Goal: Information Seeking & Learning: Check status

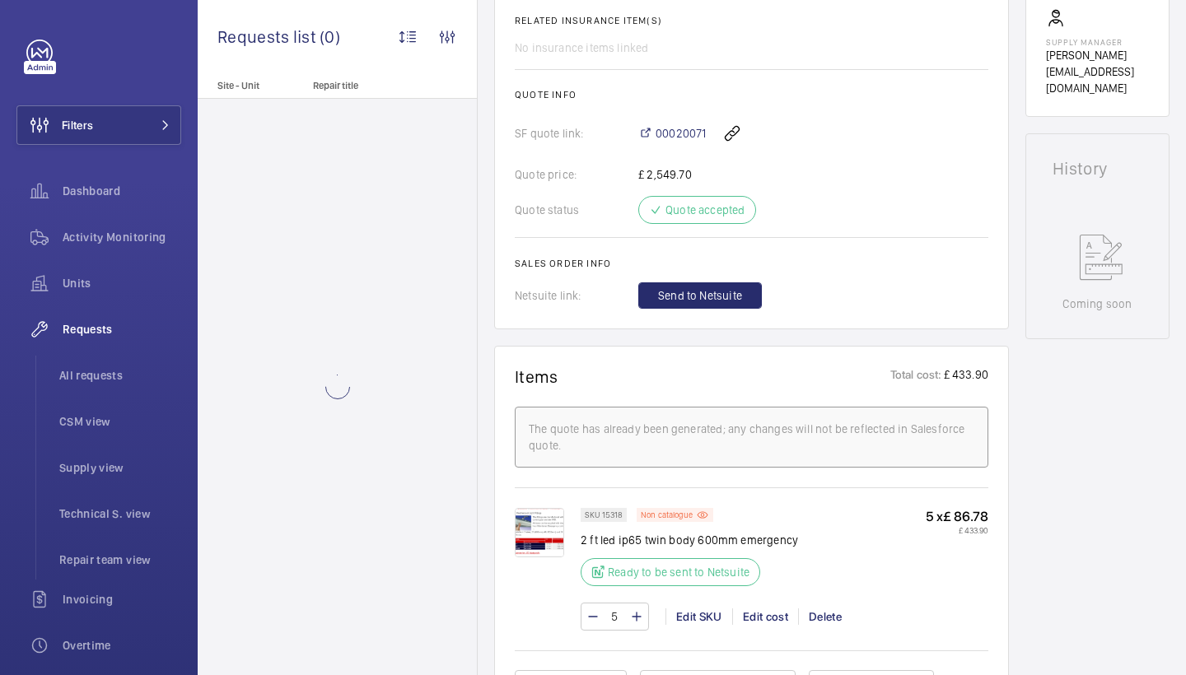
scroll to position [1005, 0]
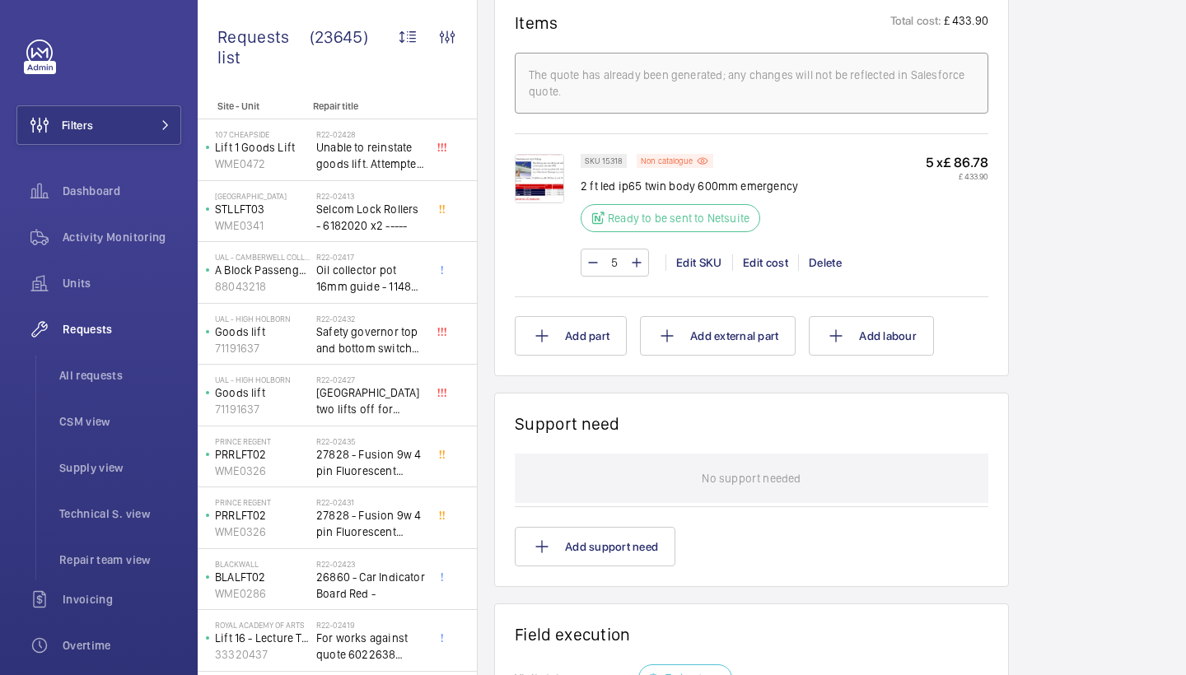
click at [540, 159] on img at bounding box center [539, 178] width 49 height 49
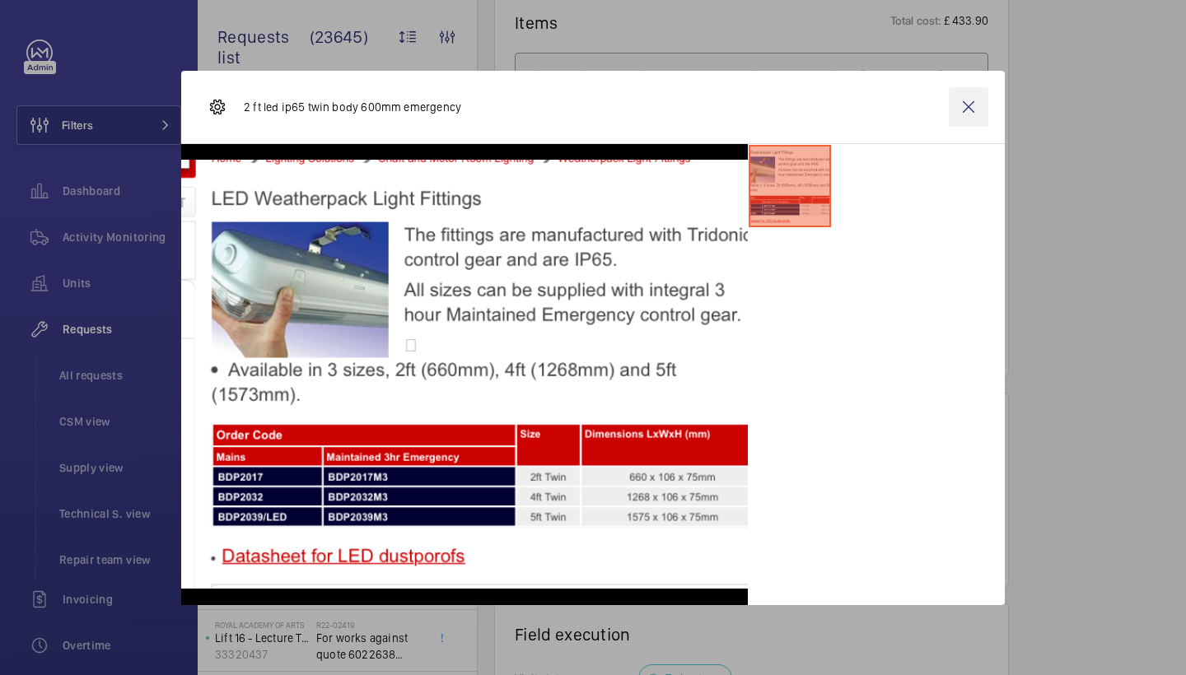
click at [973, 108] on wm-front-icon-button at bounding box center [969, 107] width 40 height 40
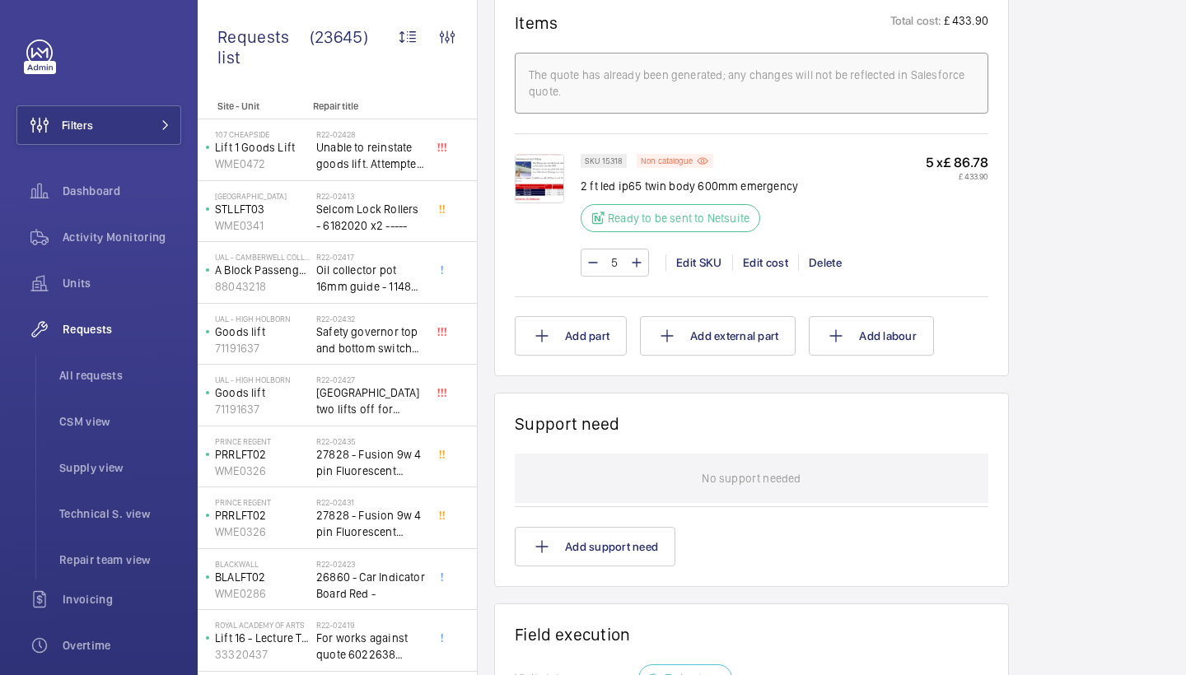
click at [561, 180] on img at bounding box center [539, 178] width 49 height 49
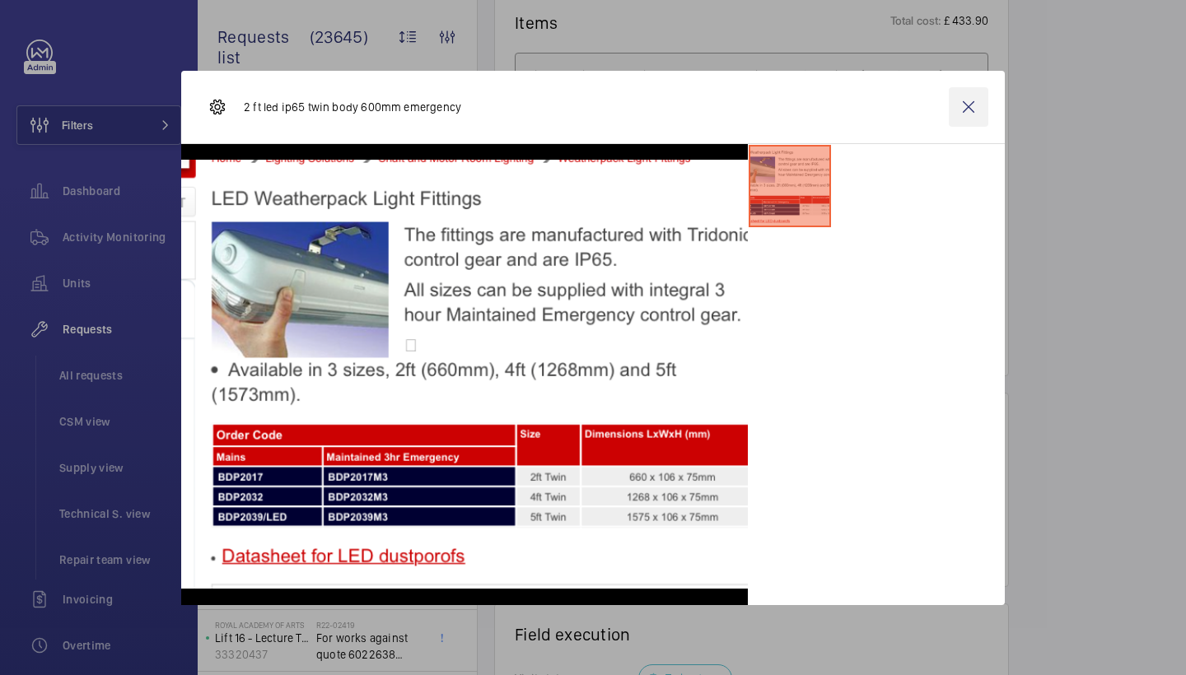
click at [969, 100] on wm-front-icon-button at bounding box center [969, 107] width 40 height 40
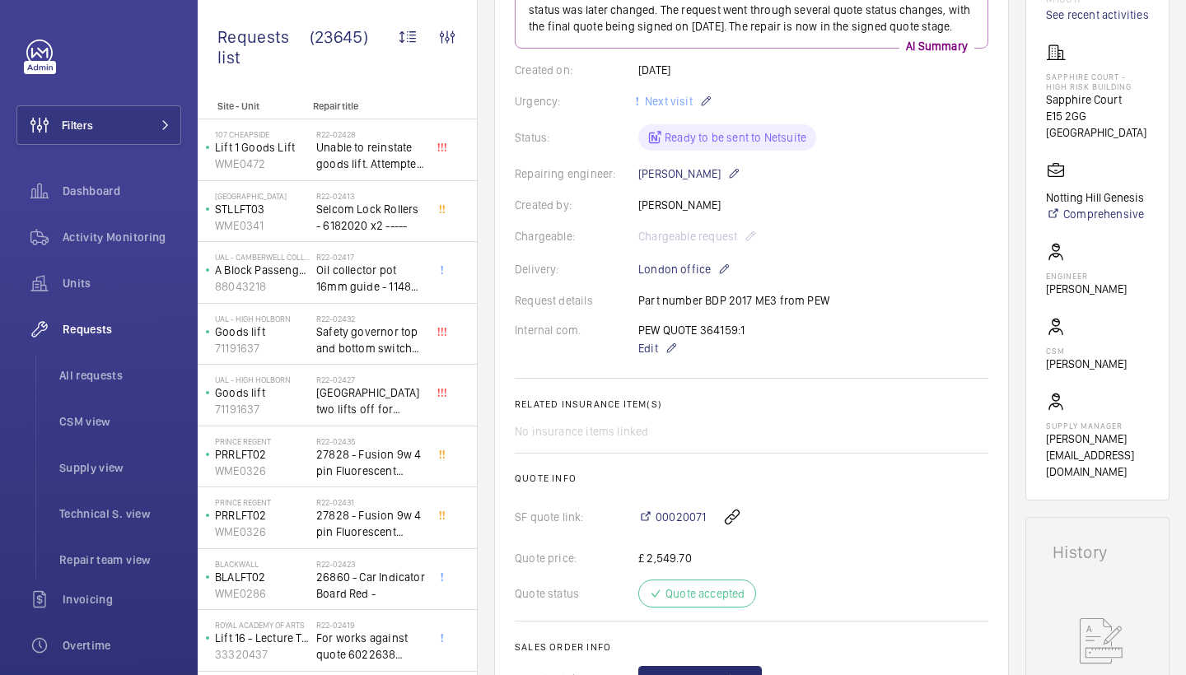
scroll to position [268, 0]
drag, startPoint x: 703, startPoint y: 328, endPoint x: 755, endPoint y: 330, distance: 51.9
click at [755, 330] on div "PEW QUOTE 364159:1 Edit" at bounding box center [700, 339] width 124 height 36
copy p "364159:1"
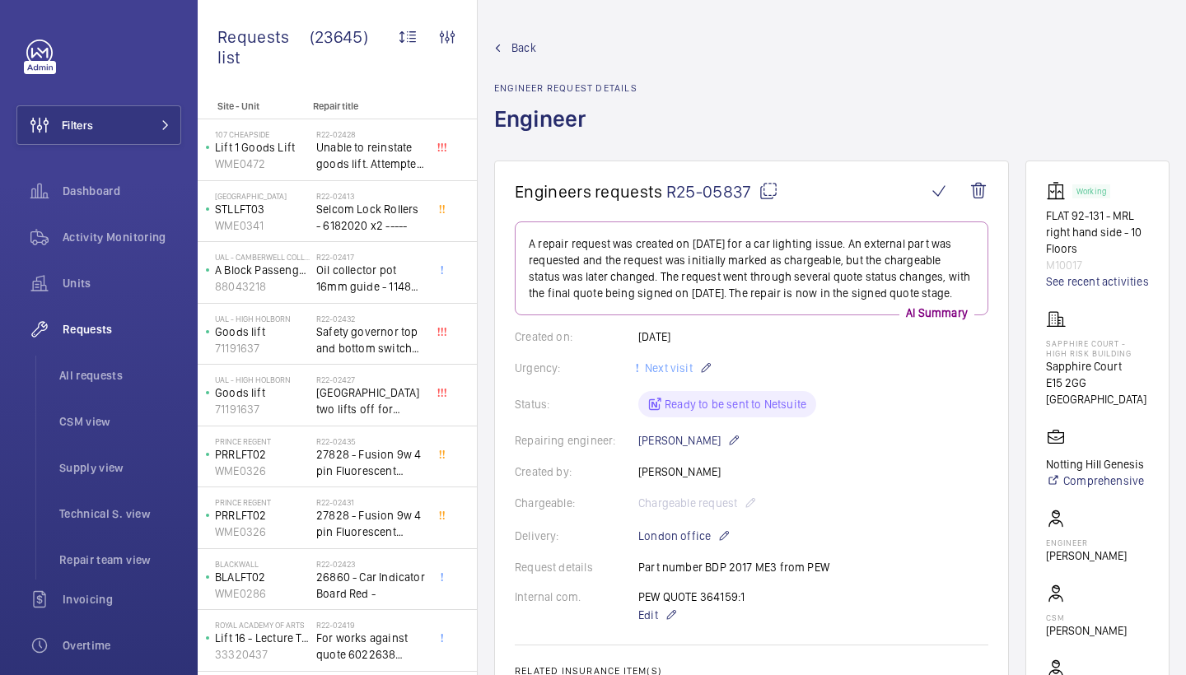
scroll to position [0, 0]
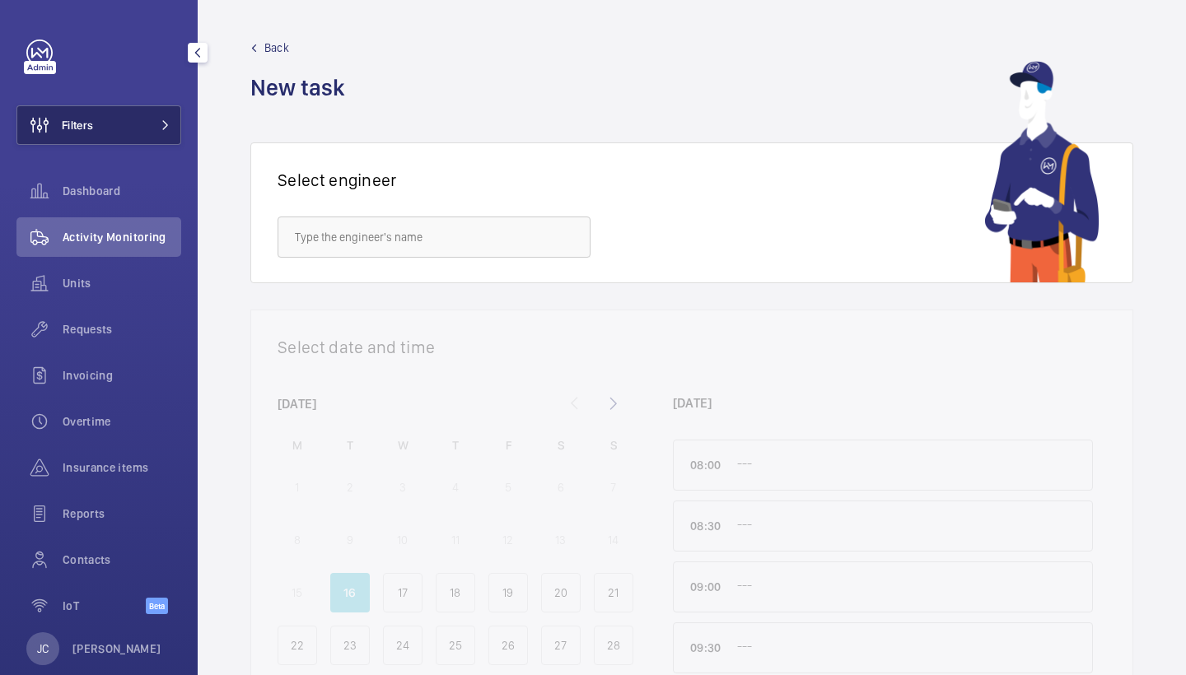
click at [147, 128] on button "Filters" at bounding box center [98, 125] width 165 height 40
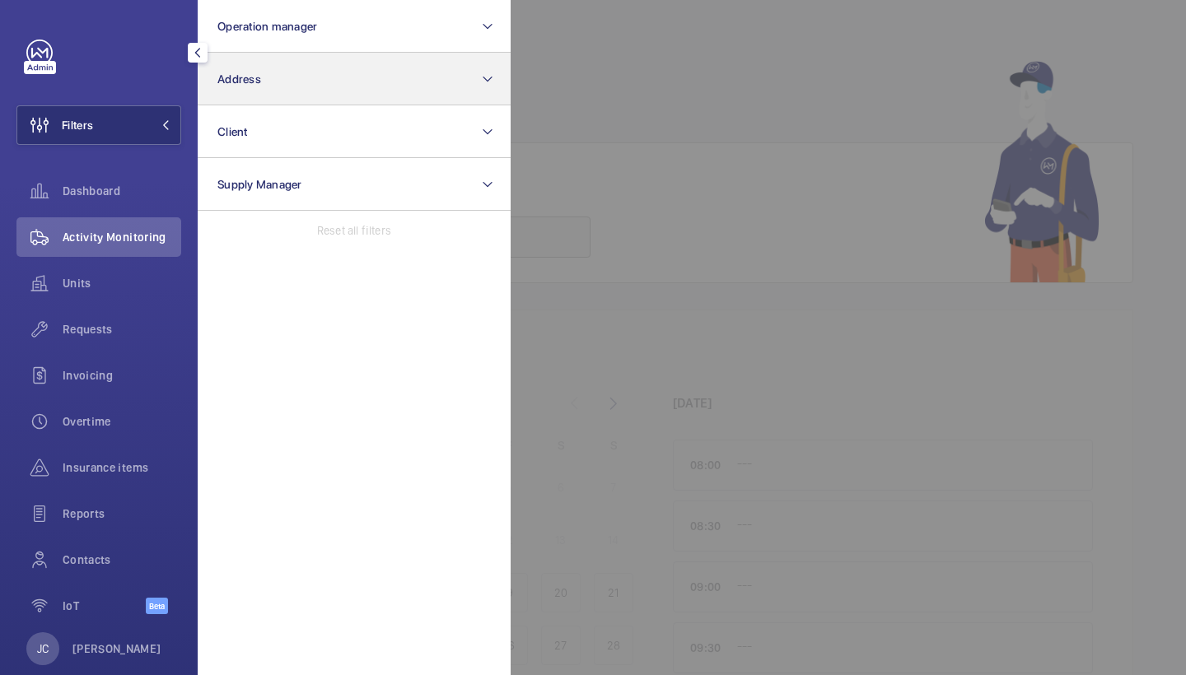
click at [285, 92] on button "Address" at bounding box center [354, 79] width 313 height 53
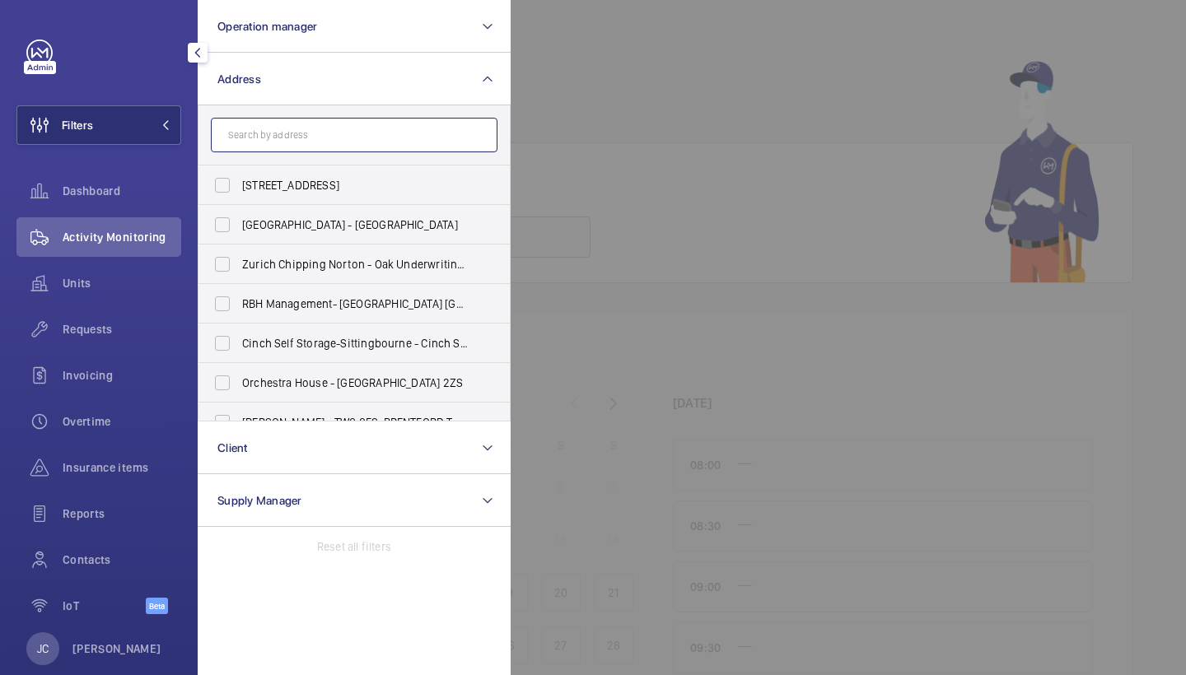
click at [289, 124] on input "text" at bounding box center [354, 135] width 287 height 35
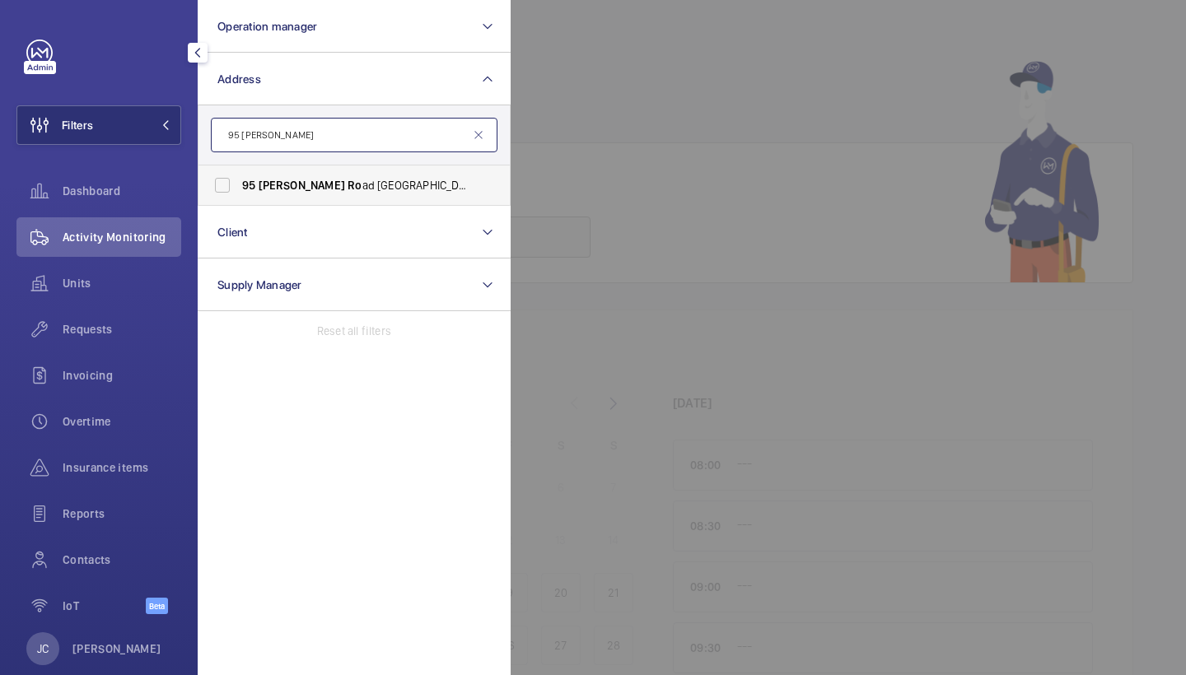
type input "95 cromwell ro"
click at [285, 180] on span "Cromwell" at bounding box center [302, 185] width 86 height 13
click at [239, 180] on input "95 Cromwell Ro ad London SW7 4DL - 95 Cromwell Ro ad, LONDON SW7 4DL" at bounding box center [222, 185] width 33 height 33
checkbox input "true"
click at [570, 114] on div at bounding box center [1104, 337] width 1186 height 675
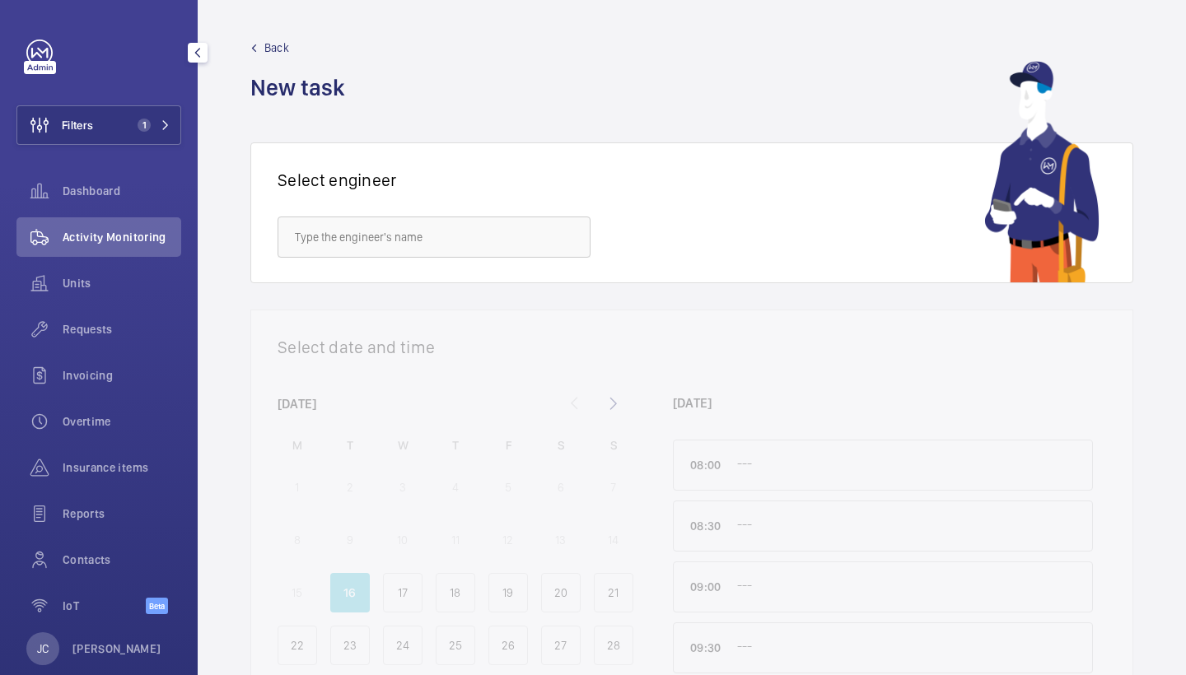
click at [79, 241] on span "Activity Monitoring" at bounding box center [122, 237] width 119 height 16
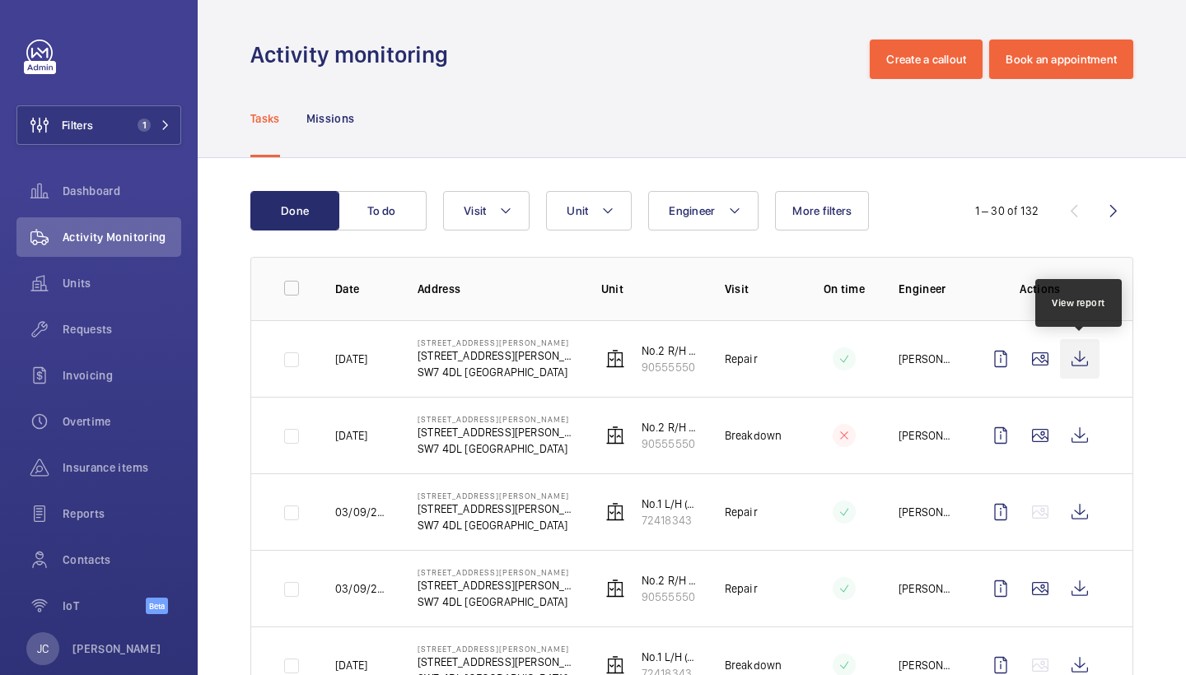
click at [1077, 372] on wm-front-icon-button at bounding box center [1080, 359] width 40 height 40
click at [1075, 355] on wm-front-icon-button at bounding box center [1080, 359] width 40 height 40
click at [86, 333] on span "Requests" at bounding box center [122, 329] width 119 height 16
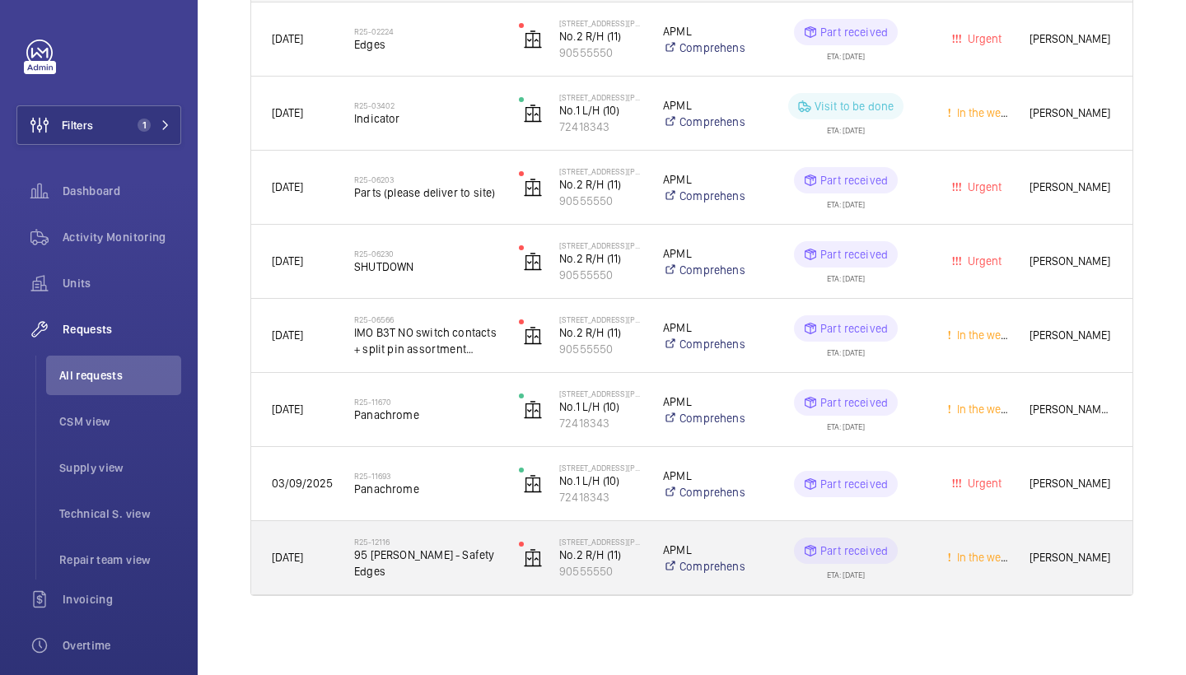
scroll to position [321, 0]
click at [436, 567] on span "95 Cromwell - Safety Edges" at bounding box center [425, 563] width 143 height 33
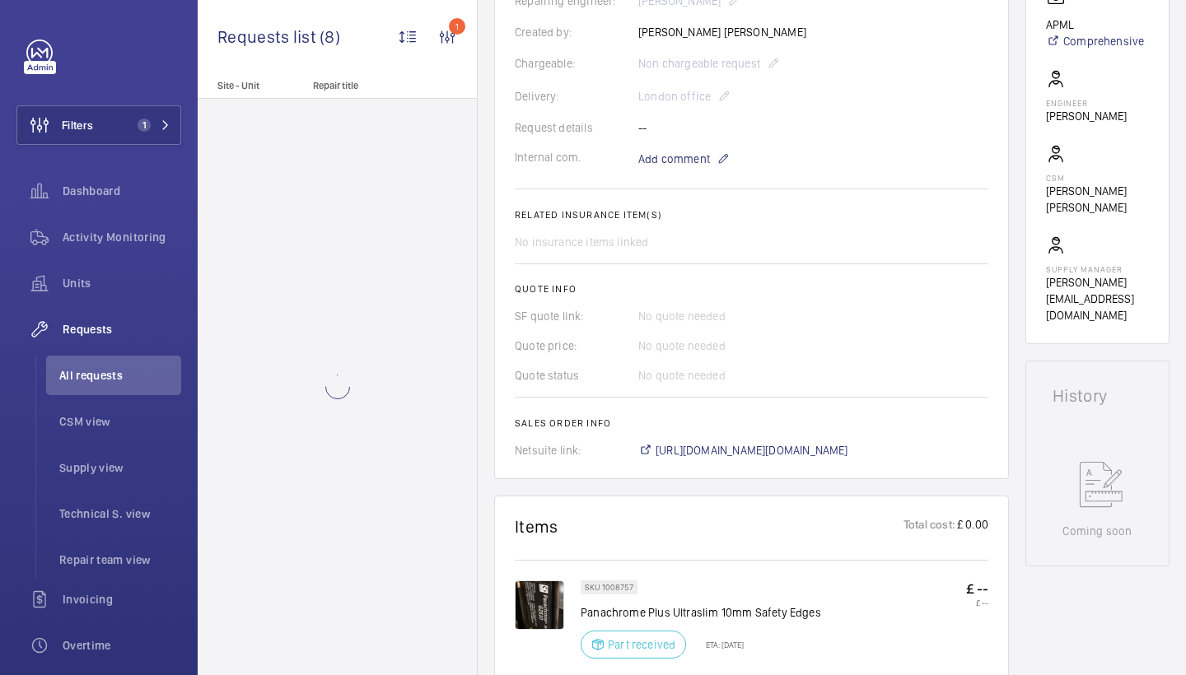
scroll to position [893, 0]
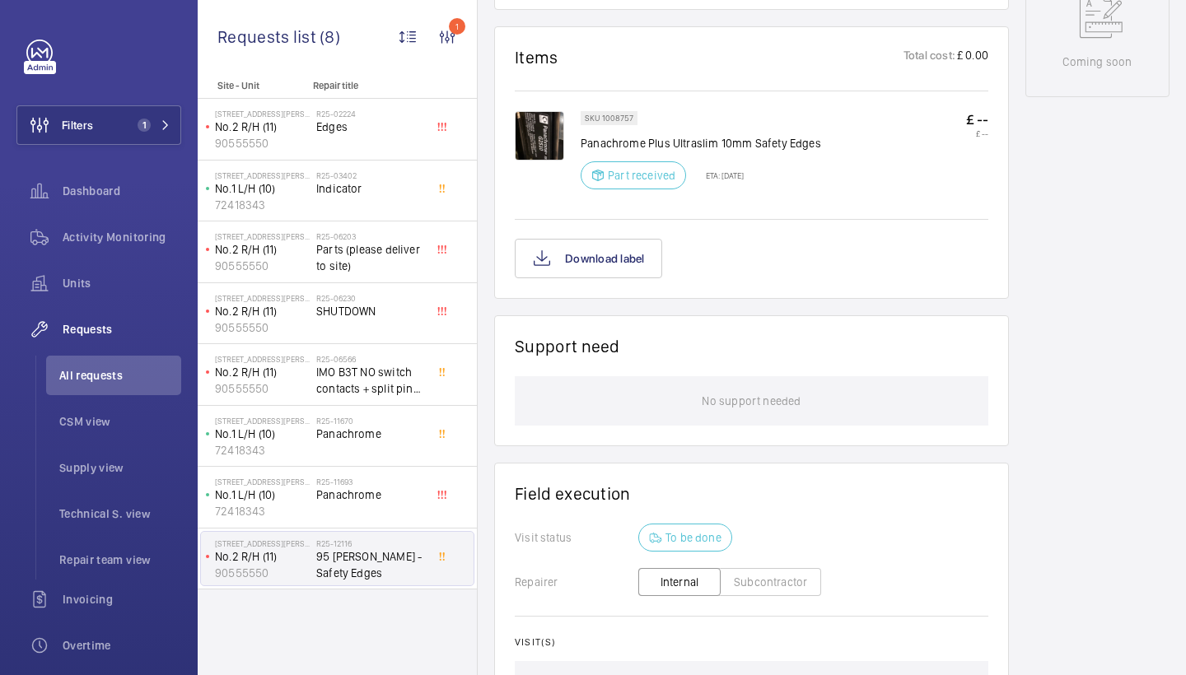
click at [549, 140] on img at bounding box center [539, 135] width 49 height 49
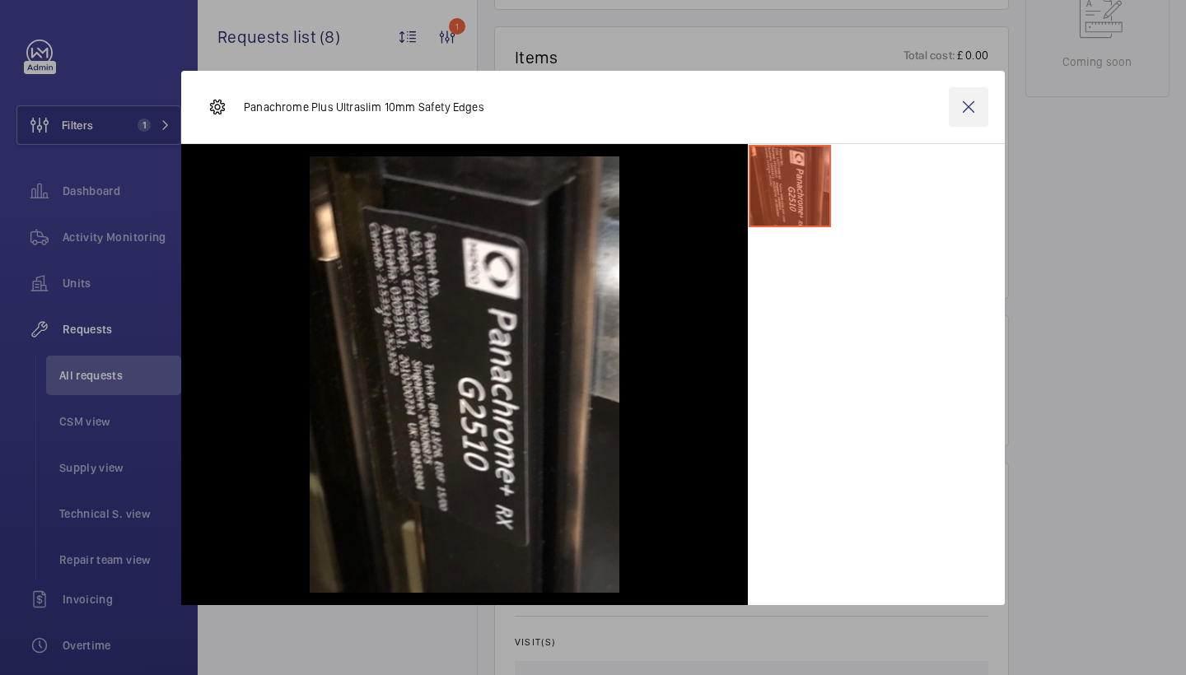
click at [976, 118] on wm-front-icon-button at bounding box center [969, 107] width 40 height 40
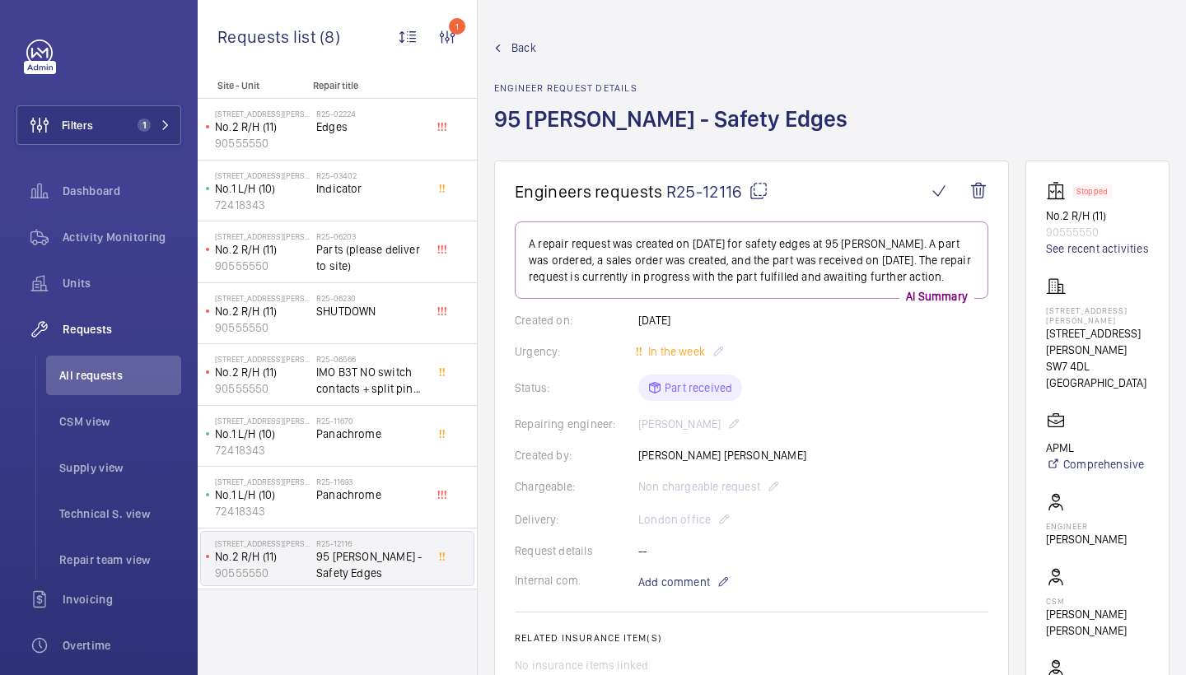
scroll to position [0, 0]
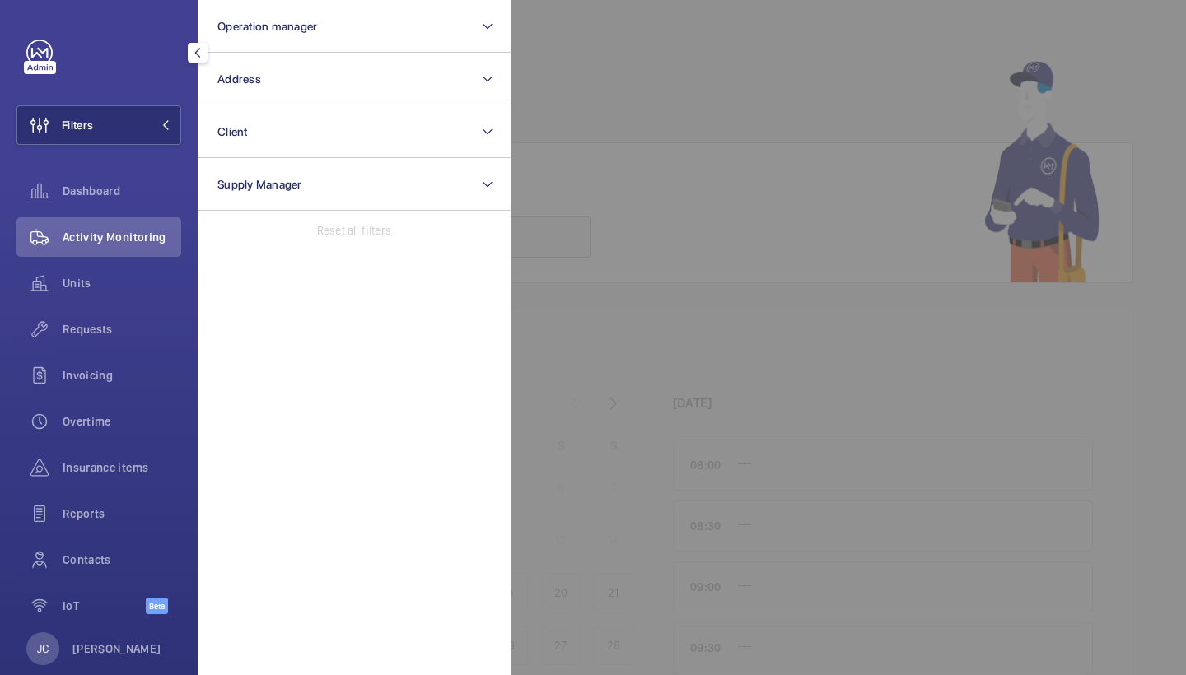
click at [310, 65] on button "Address" at bounding box center [354, 79] width 313 height 53
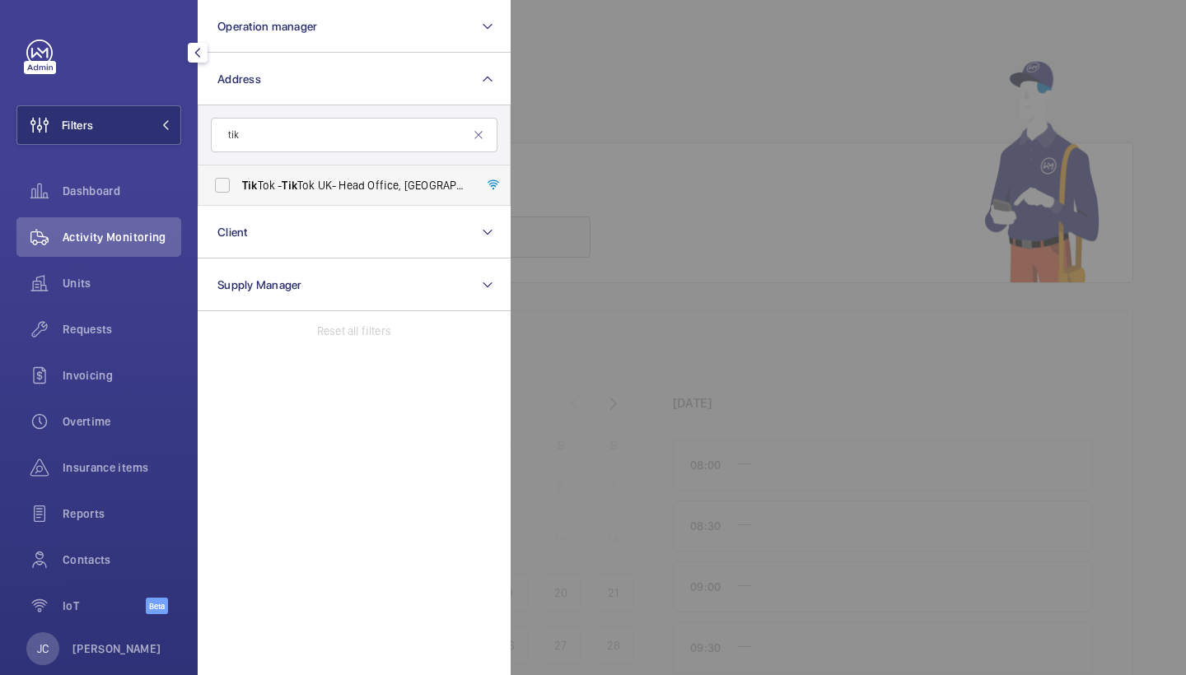
type input "tik"
click at [331, 178] on span "Tik Tok - Tik Tok UK- Head Office, LONDON EC1A 9HP" at bounding box center [355, 185] width 227 height 16
click at [239, 178] on input "Tik Tok - Tik Tok UK- Head Office, LONDON EC1A 9HP" at bounding box center [222, 185] width 33 height 33
checkbox input "true"
click at [90, 336] on span "Requests" at bounding box center [122, 329] width 119 height 16
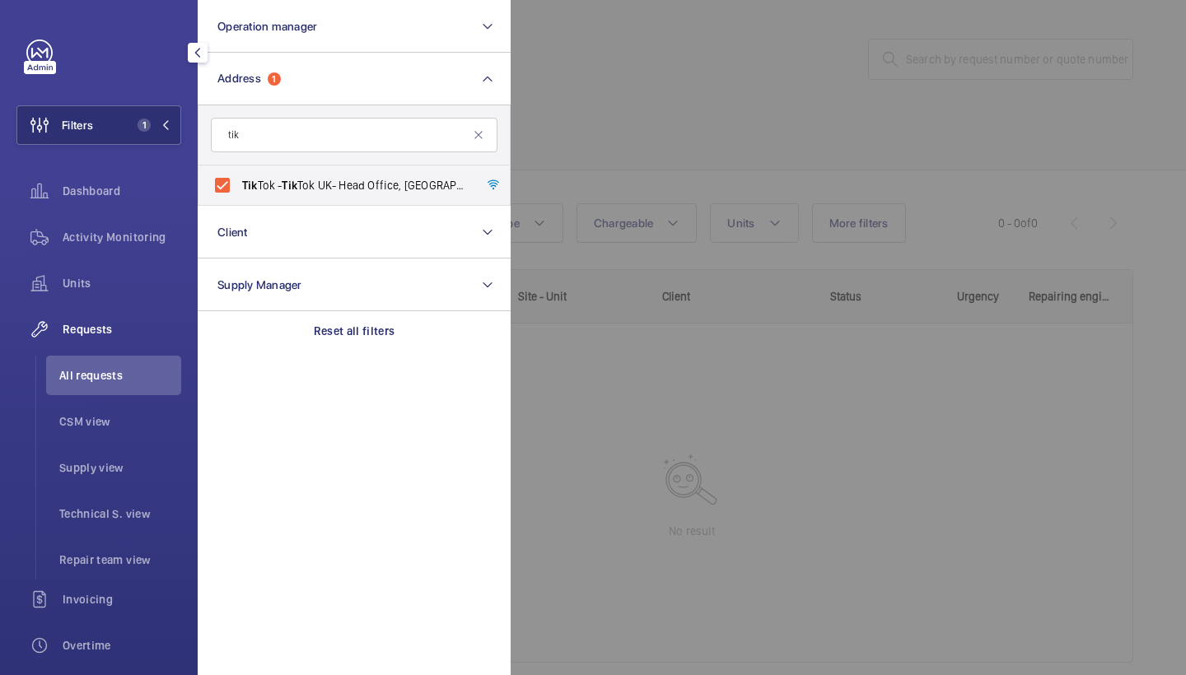
click at [659, 205] on div at bounding box center [1104, 337] width 1186 height 675
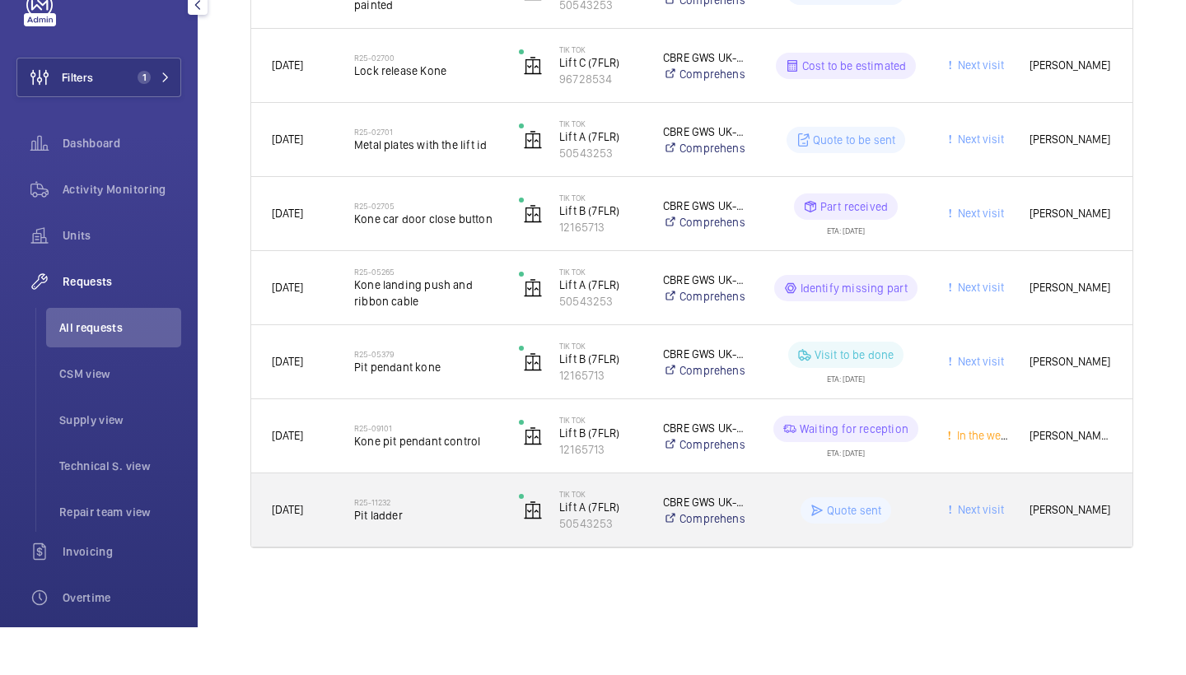
scroll to position [395, 0]
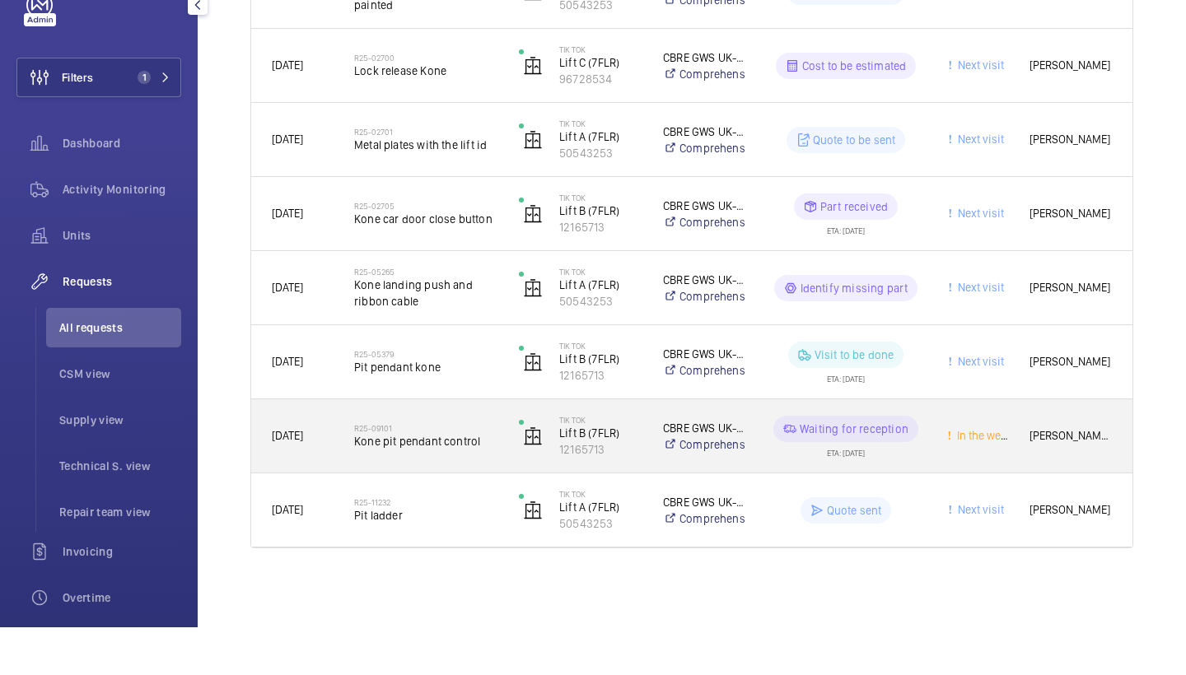
click at [457, 471] on h2 "R25-09101" at bounding box center [425, 476] width 143 height 10
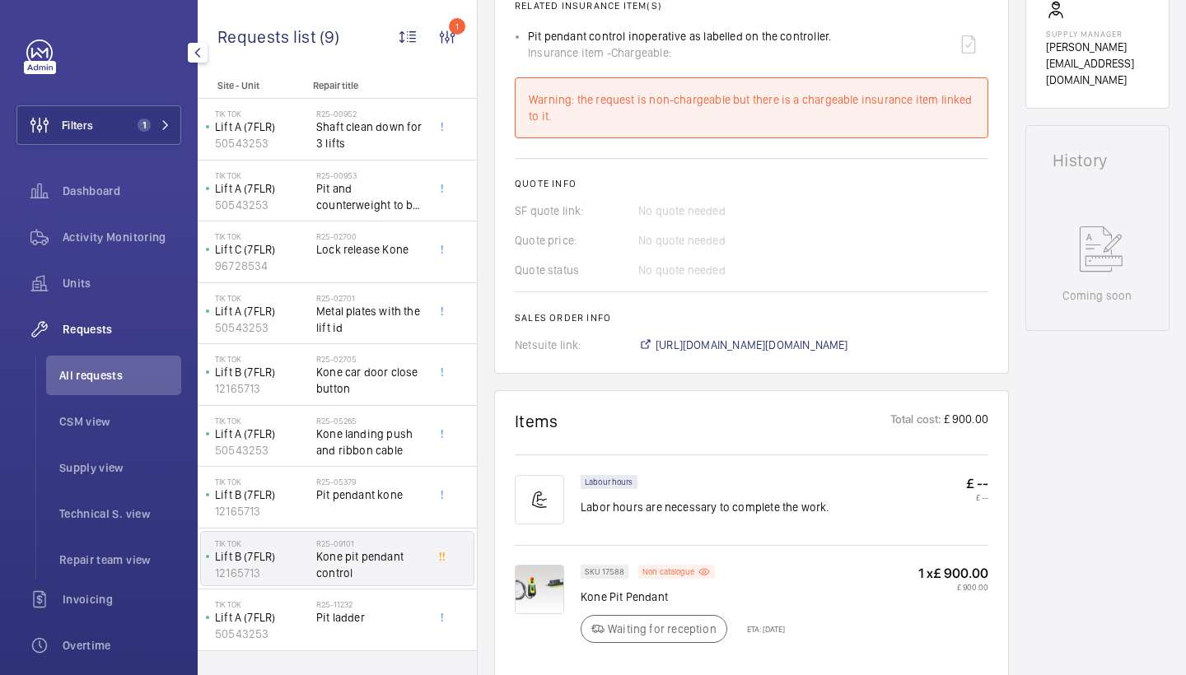
scroll to position [661, 0]
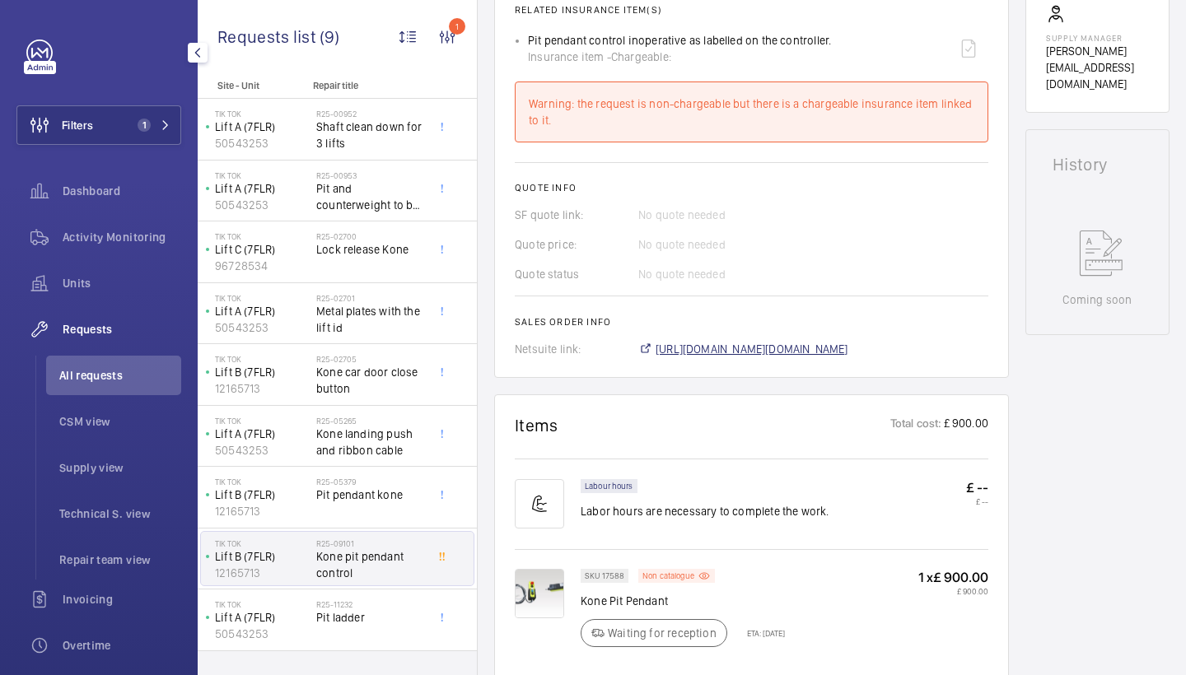
click at [780, 344] on span "https://6461500.app.netsuite.com/app/accounting/transactions/salesord.nl?id=282…" at bounding box center [752, 349] width 193 height 16
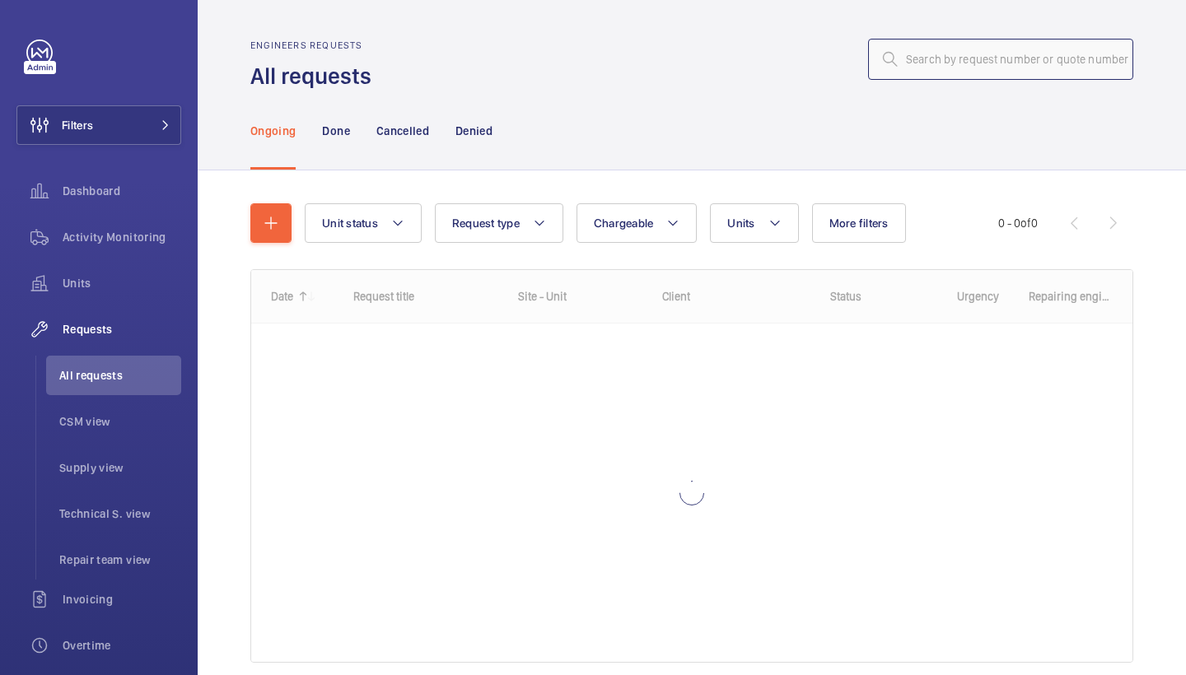
click at [946, 63] on input "text" at bounding box center [1000, 59] width 265 height 41
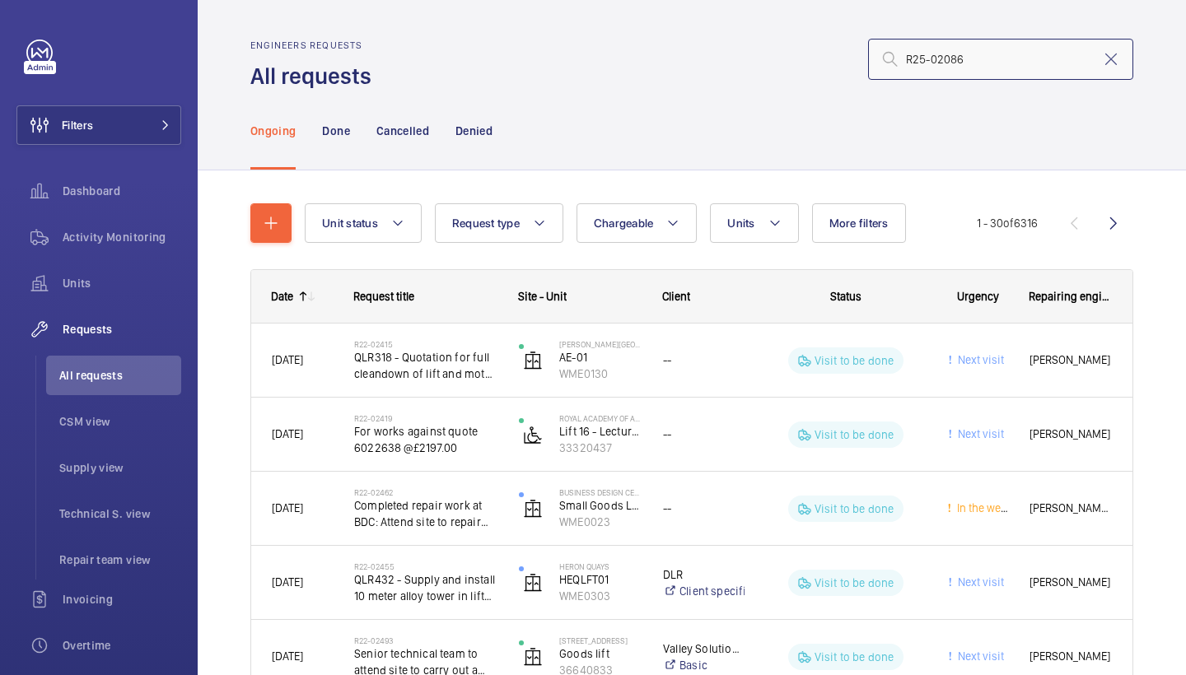
type input "R25-02086"
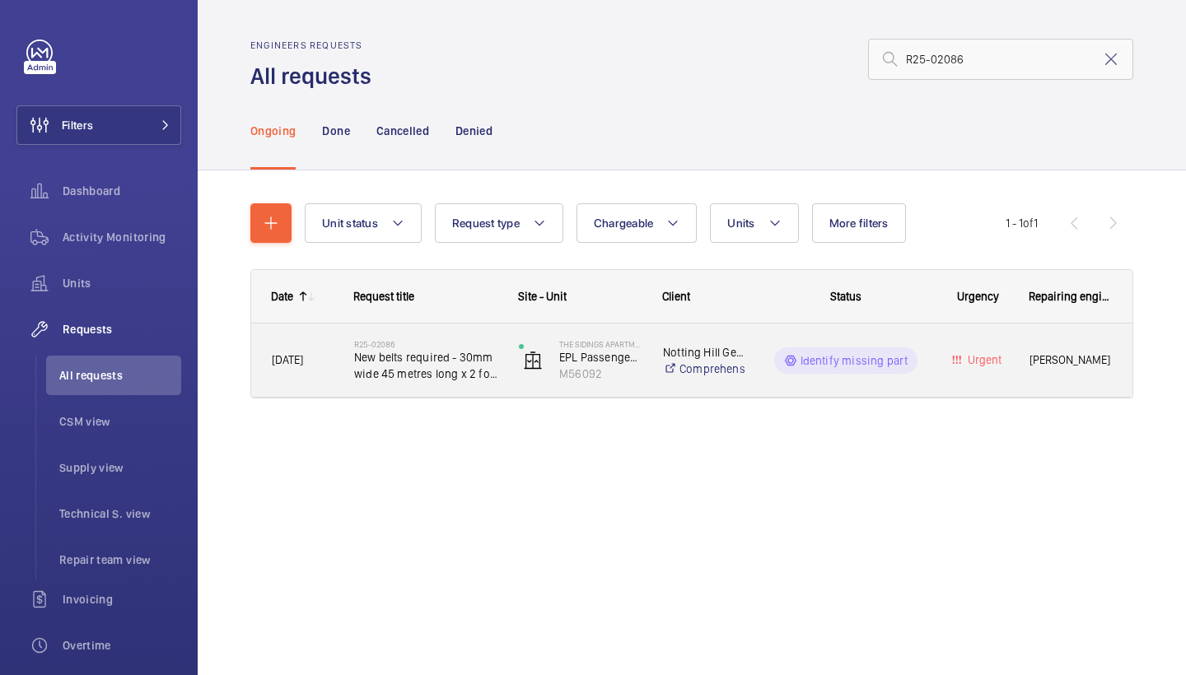
click at [437, 325] on div "R25-02086 New belts required - 30mm wide 45 metres long x 2 for [PERSON_NAME]" at bounding box center [415, 361] width 163 height 74
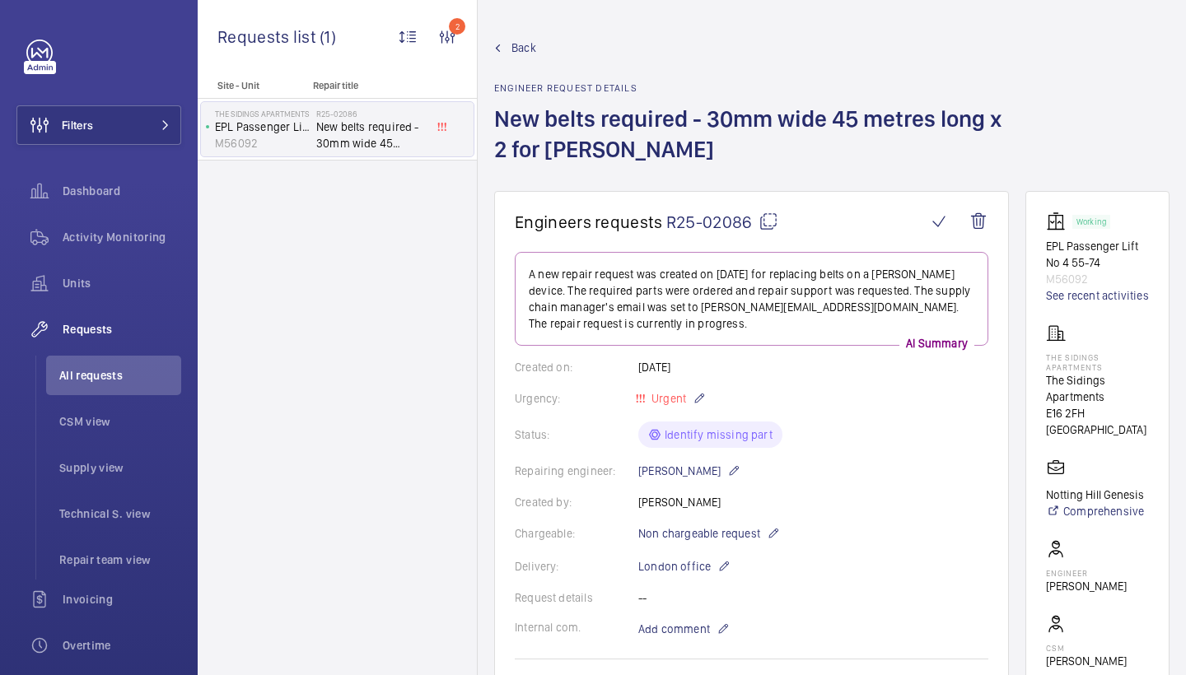
click at [1050, 131] on div "Back Engineer request details New belts required - 30mm wide 45 metres long x 2…" at bounding box center [831, 116] width 675 height 152
click at [1050, 292] on link "See recent activities" at bounding box center [1097, 295] width 103 height 16
click at [528, 49] on span "Back" at bounding box center [524, 48] width 25 height 16
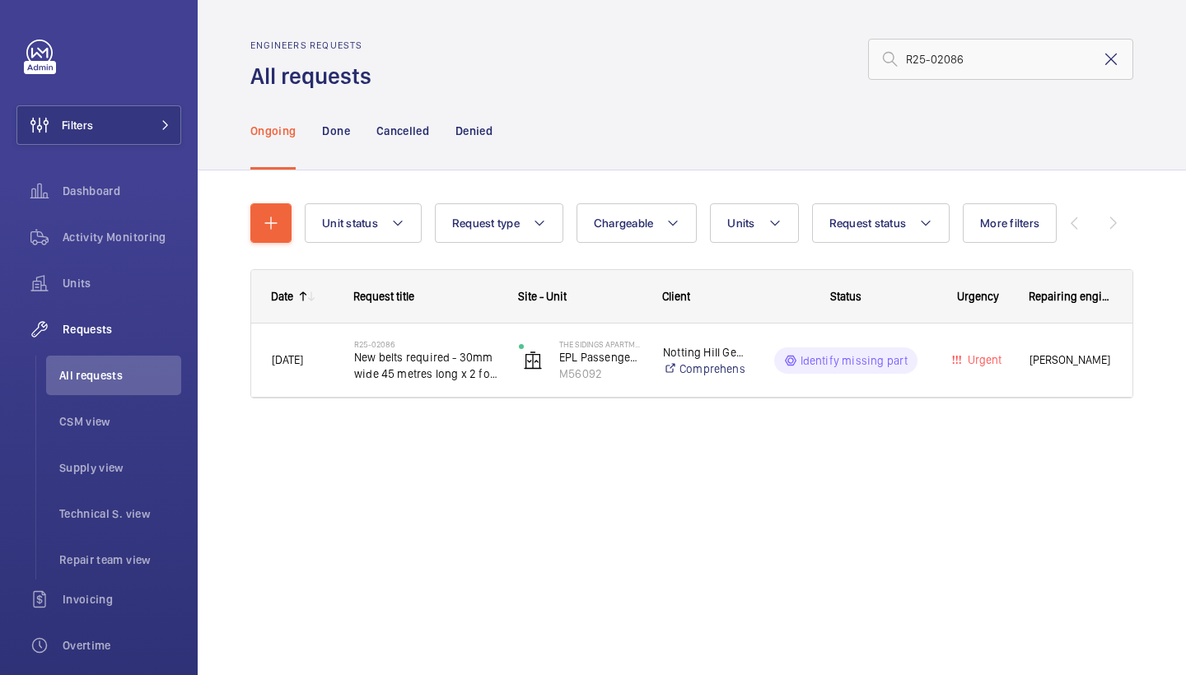
click at [1109, 54] on mat-icon at bounding box center [1111, 59] width 20 height 20
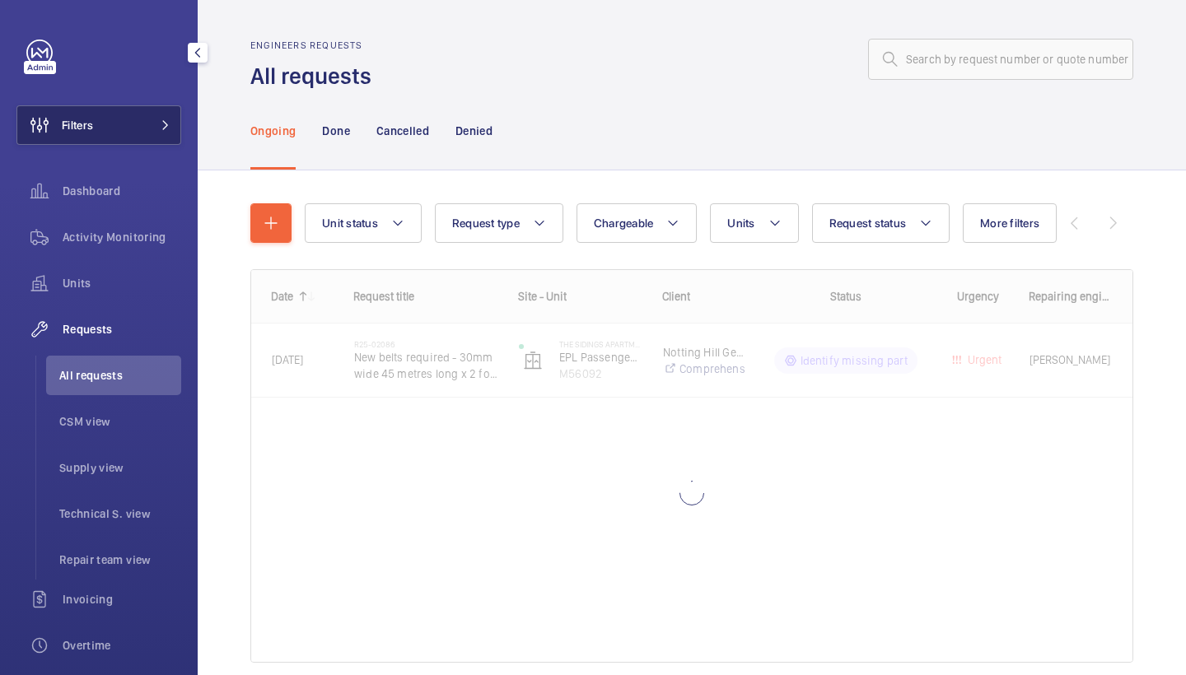
click at [110, 130] on button "Filters" at bounding box center [98, 125] width 165 height 40
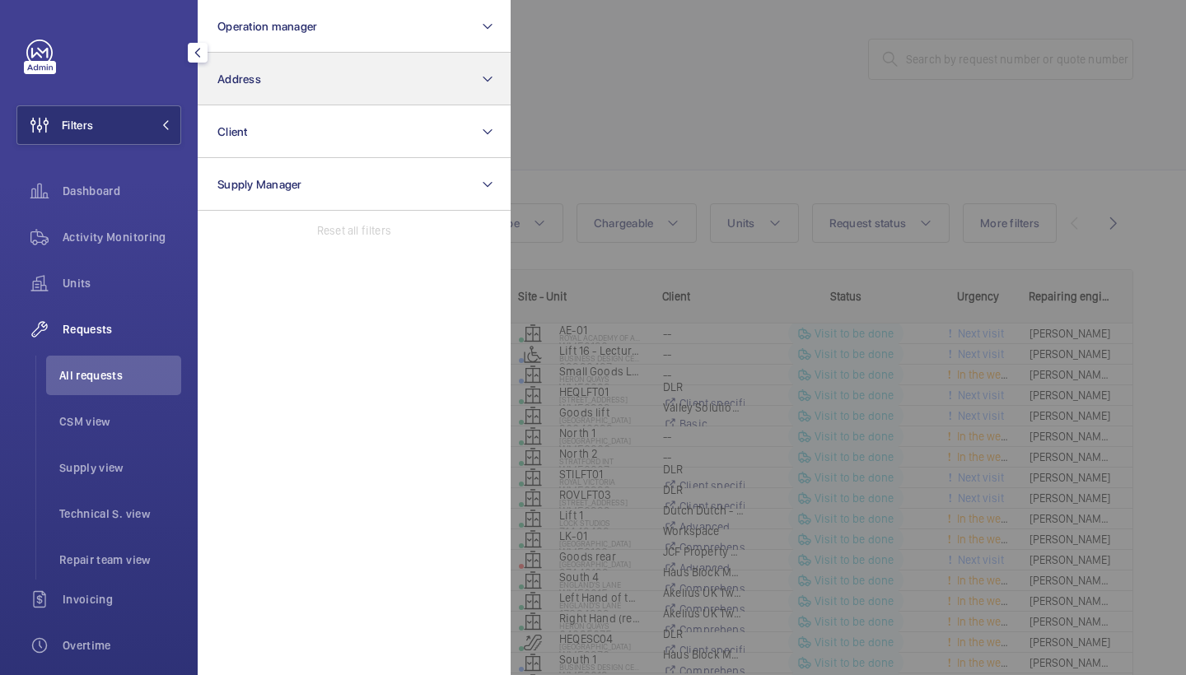
click at [284, 67] on button "Address" at bounding box center [354, 79] width 313 height 53
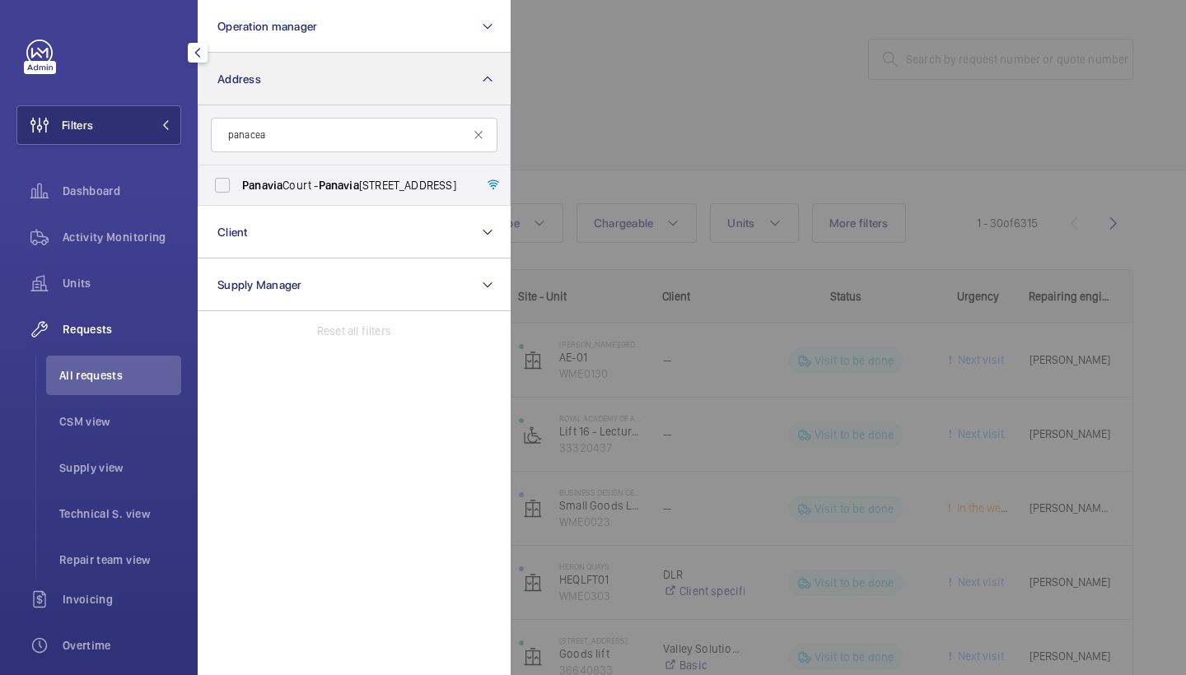
type input "panacea"
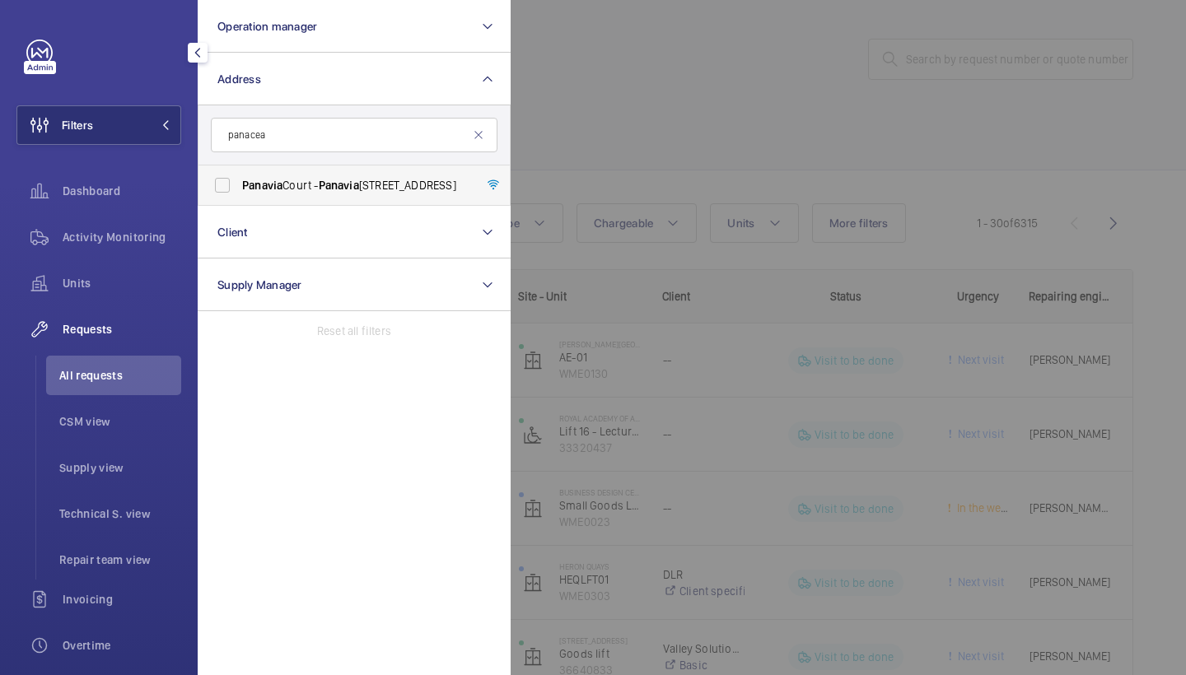
drag, startPoint x: 284, startPoint y: 67, endPoint x: 294, endPoint y: 186, distance: 119.9
click at [294, 186] on span "[STREET_ADDRESS]" at bounding box center [355, 185] width 227 height 16
click at [239, 186] on input "[STREET_ADDRESS]" at bounding box center [222, 185] width 33 height 33
checkbox input "true"
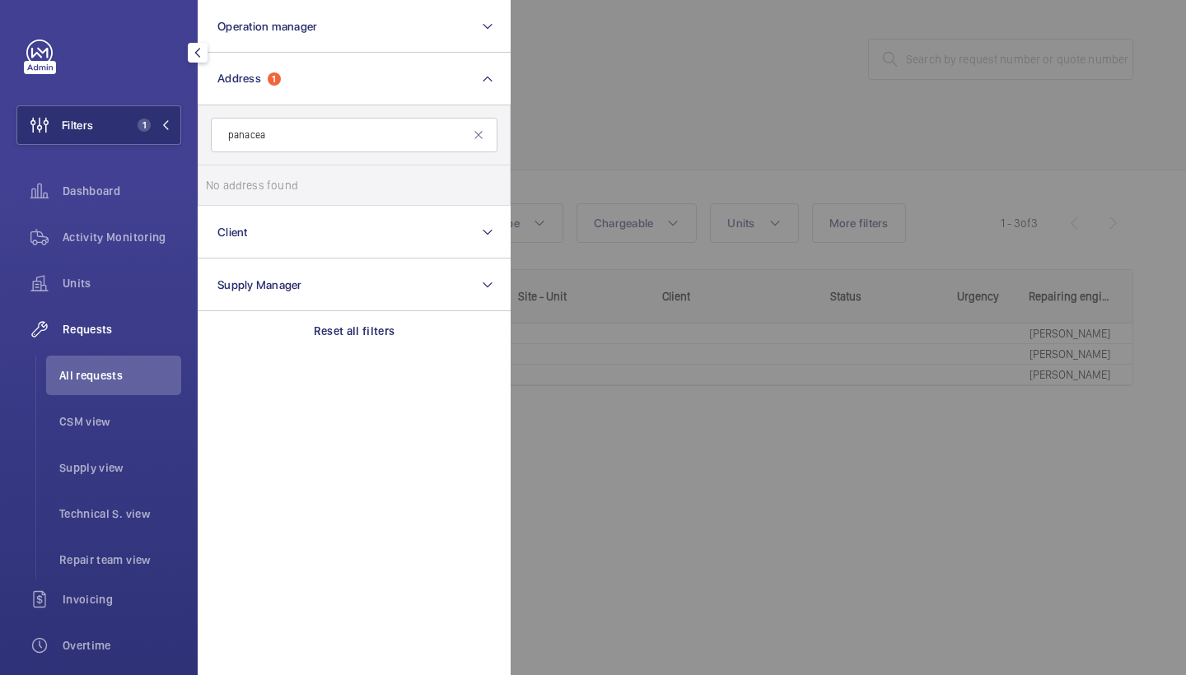
click at [673, 105] on div at bounding box center [1104, 337] width 1186 height 675
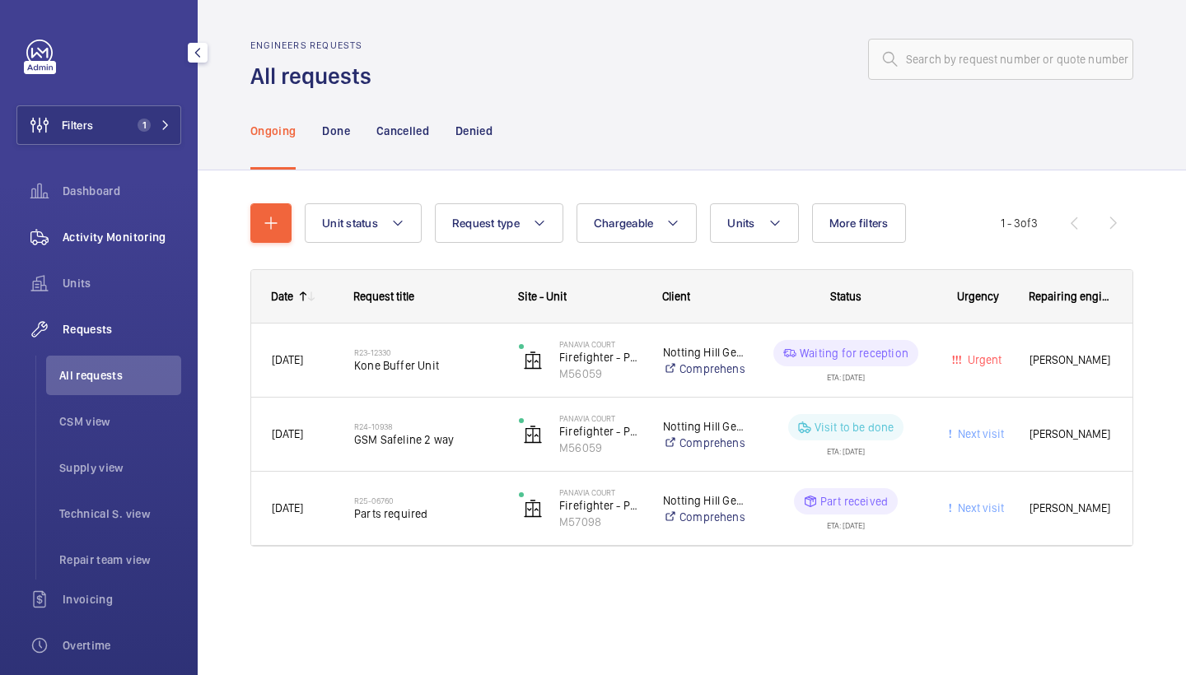
click at [133, 236] on span "Activity Monitoring" at bounding box center [122, 237] width 119 height 16
